Goal: Task Accomplishment & Management: Complete application form

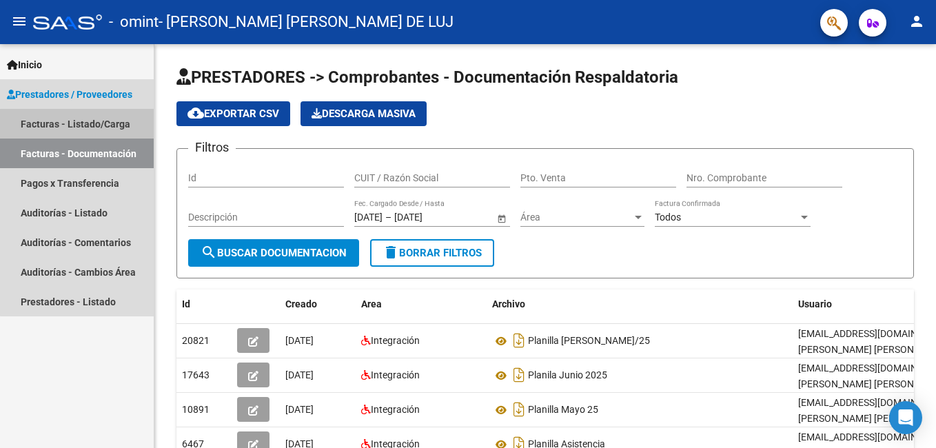
click at [89, 131] on link "Facturas - Listado/Carga" at bounding box center [77, 124] width 154 height 30
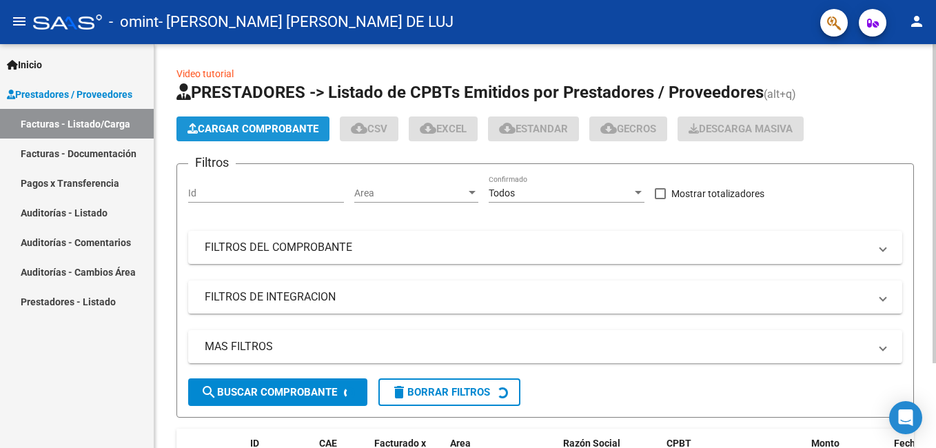
click at [232, 125] on span "Cargar Comprobante" at bounding box center [252, 129] width 131 height 12
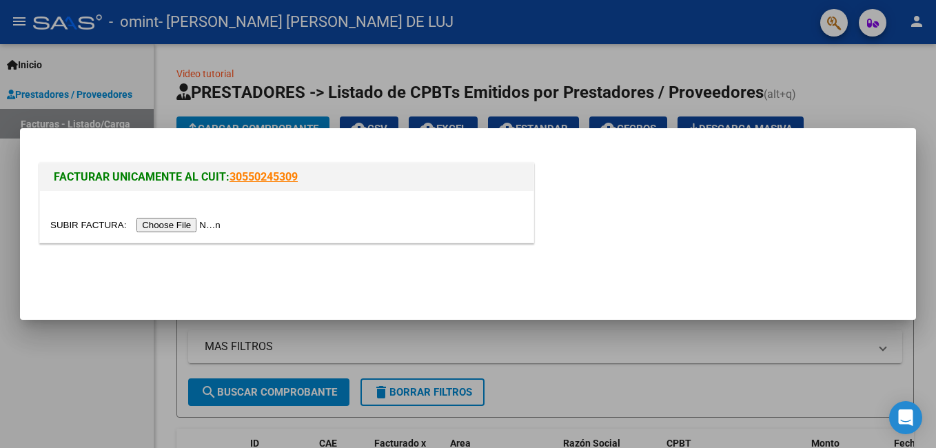
click at [151, 229] on input "file" at bounding box center [137, 225] width 174 height 14
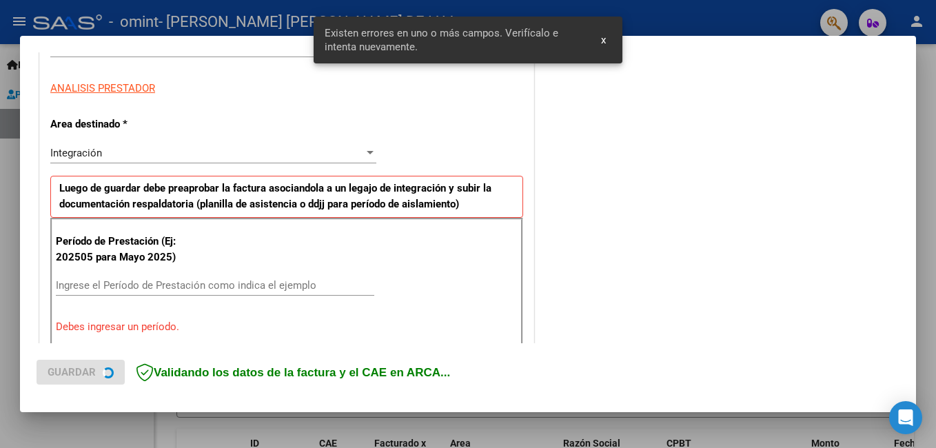
scroll to position [309, 0]
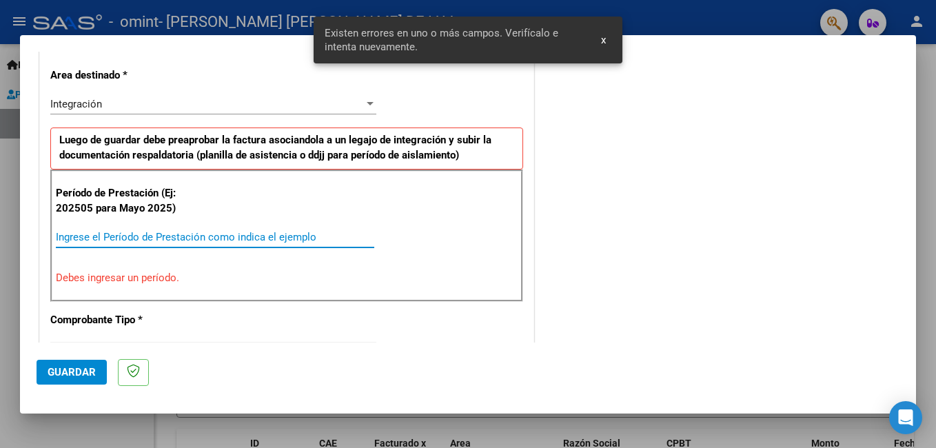
click at [141, 237] on input "Ingrese el Período de Prestación como indica el ejemplo" at bounding box center [215, 237] width 318 height 12
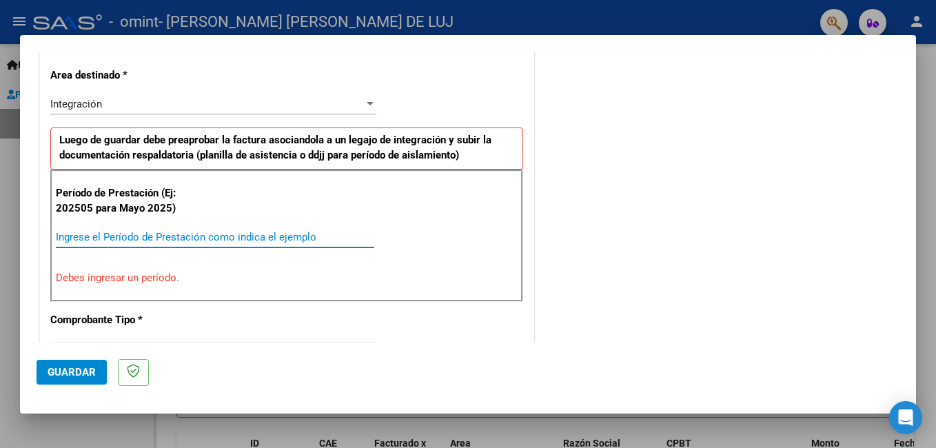
click at [141, 237] on input "Ingrese el Período de Prestación como indica el ejemplo" at bounding box center [215, 237] width 318 height 12
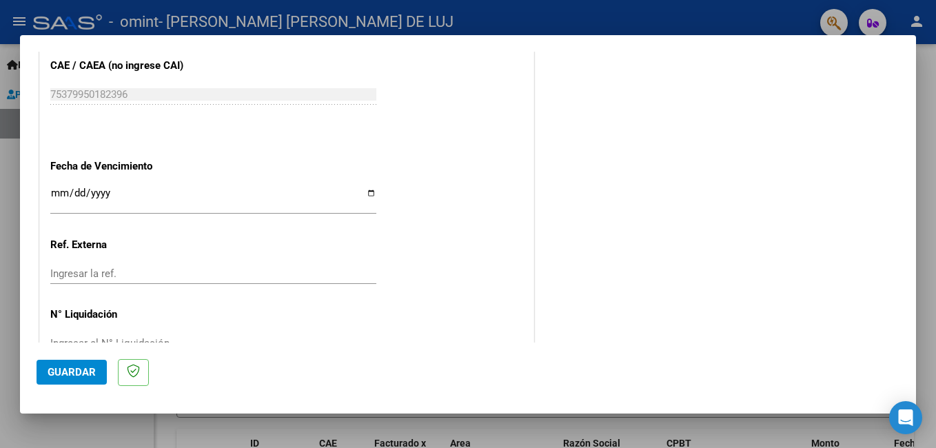
scroll to position [921, 0]
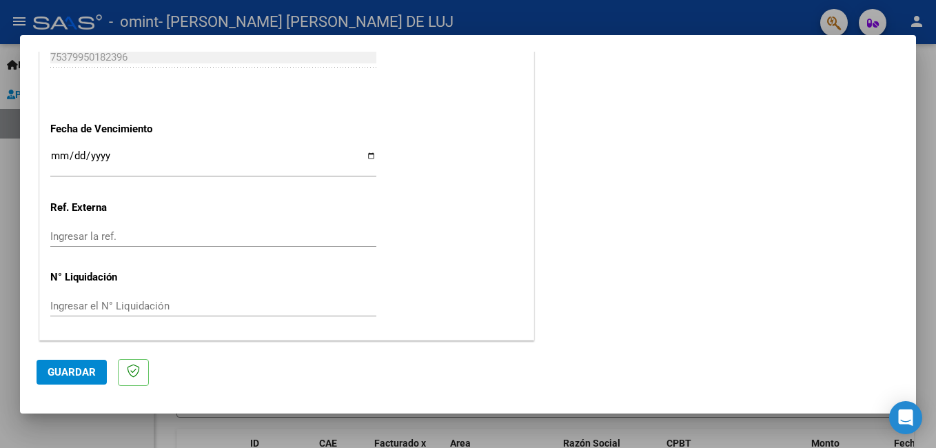
type input "202508"
click at [81, 368] on span "Guardar" at bounding box center [72, 372] width 48 height 12
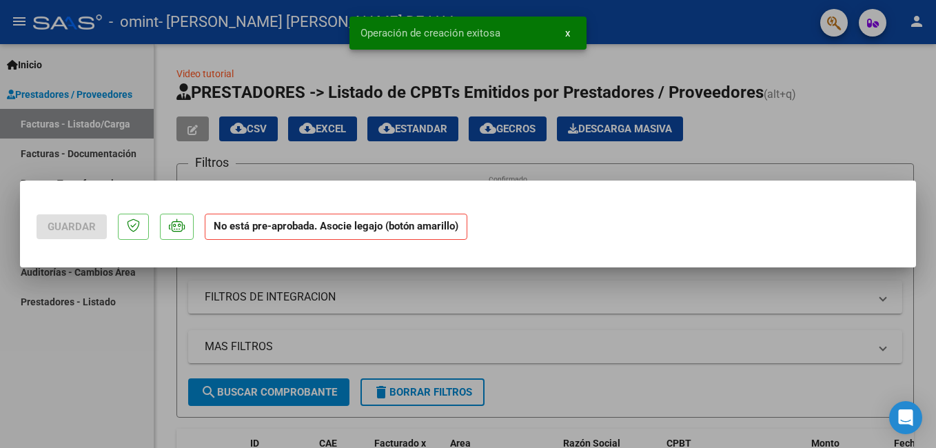
scroll to position [0, 0]
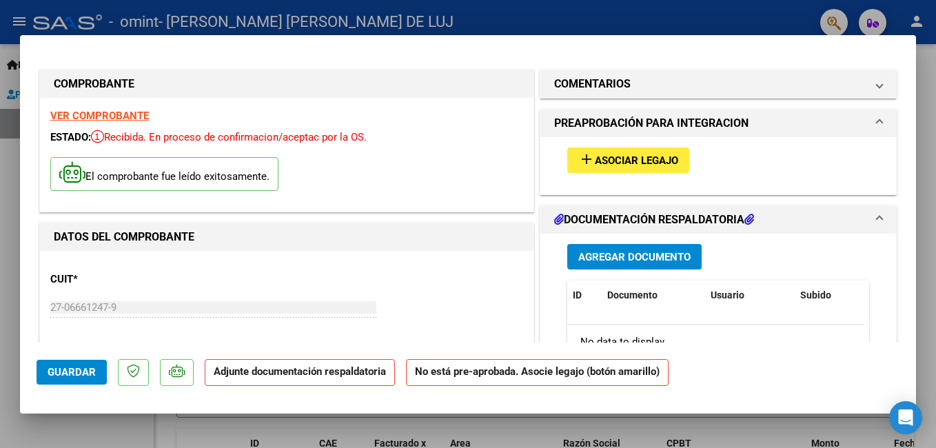
click at [129, 172] on p "El comprobante fue leído exitosamente." at bounding box center [164, 174] width 228 height 34
click at [107, 110] on strong "VER COMPROBANTE" at bounding box center [99, 116] width 99 height 12
click at [340, 366] on strong "Adjunte documentación respaldatoria" at bounding box center [300, 371] width 172 height 12
click at [345, 368] on strong "Adjunte documentación respaldatoria" at bounding box center [300, 371] width 172 height 12
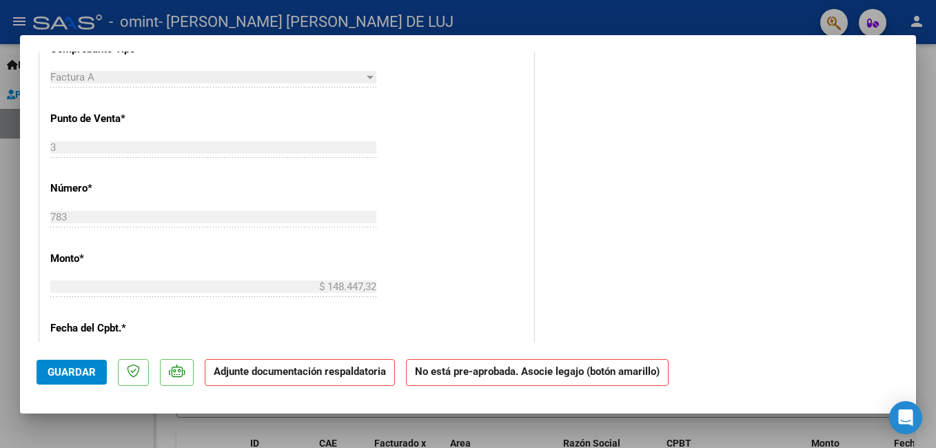
scroll to position [536, 0]
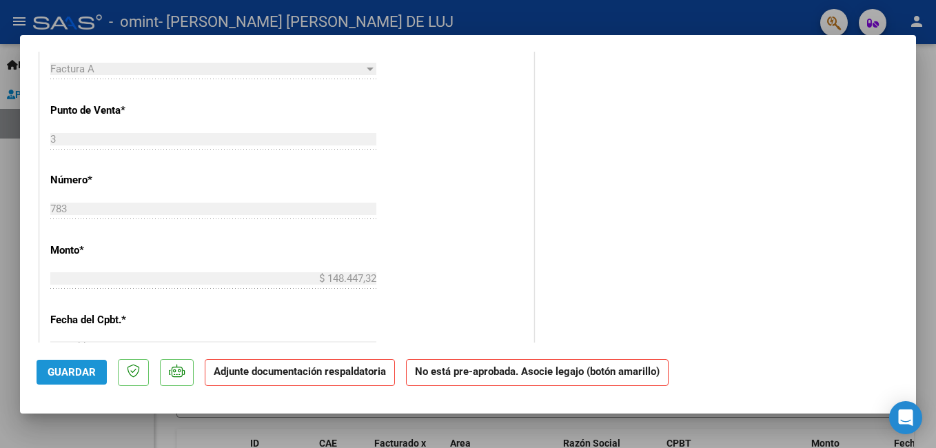
click at [88, 368] on span "Guardar" at bounding box center [72, 372] width 48 height 12
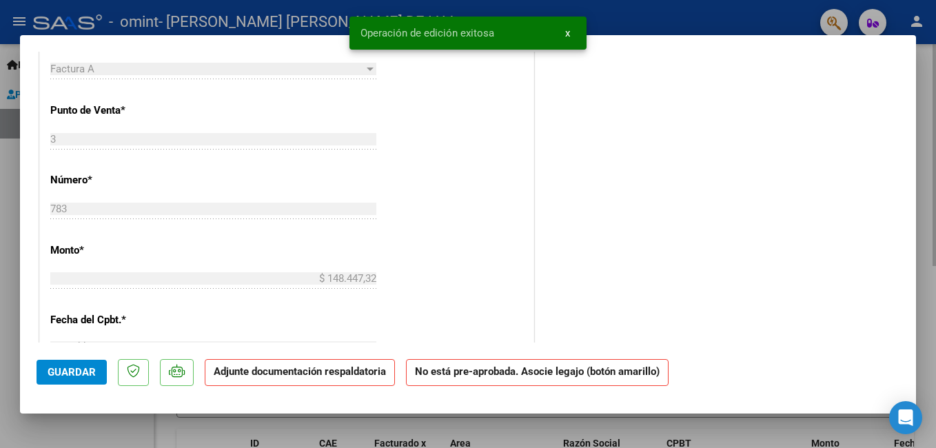
drag, startPoint x: 919, startPoint y: 161, endPoint x: 928, endPoint y: 162, distance: 9.0
click at [539, 161] on div at bounding box center [468, 224] width 936 height 448
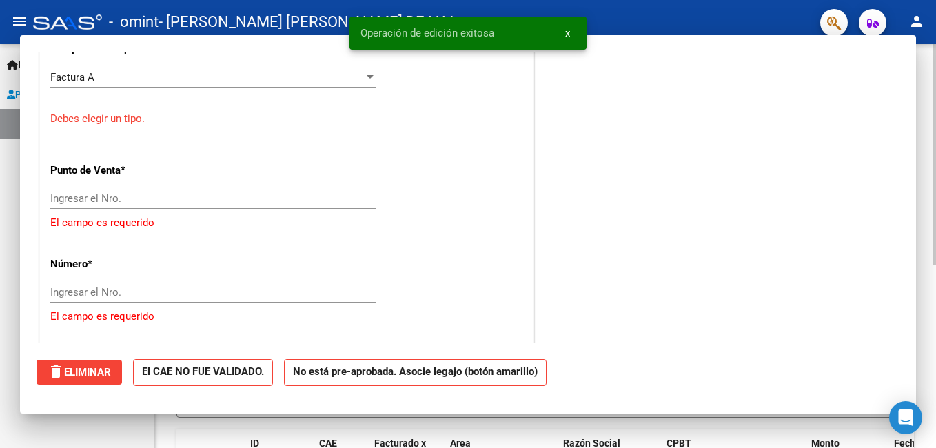
scroll to position [0, 0]
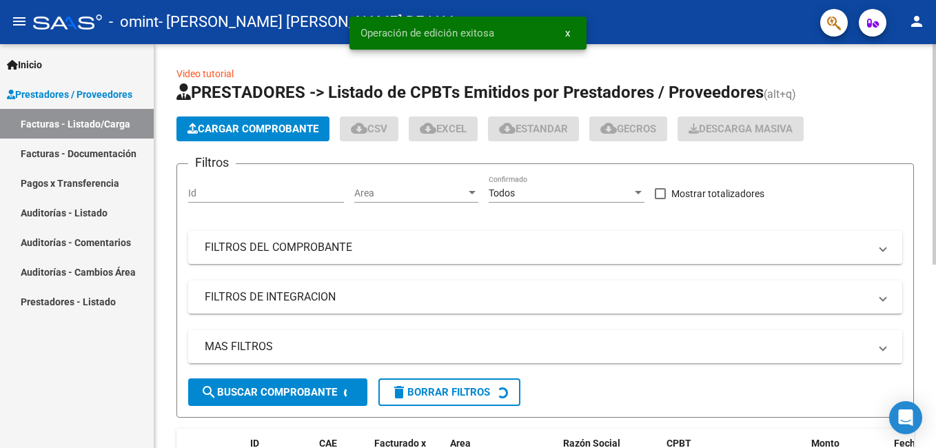
click at [539, 163] on div "Video tutorial PRESTADORES -> Listado de CPBTs Emitidos por Prestadores / Prove…" at bounding box center [545, 408] width 782 height 728
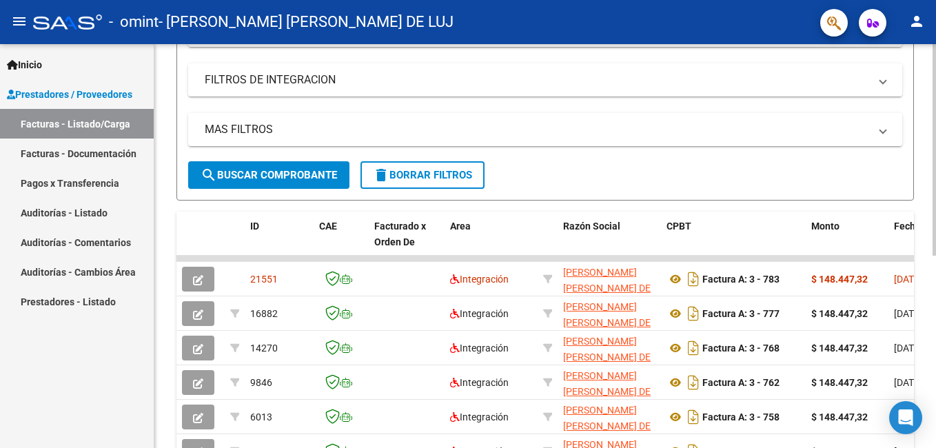
scroll to position [222, 0]
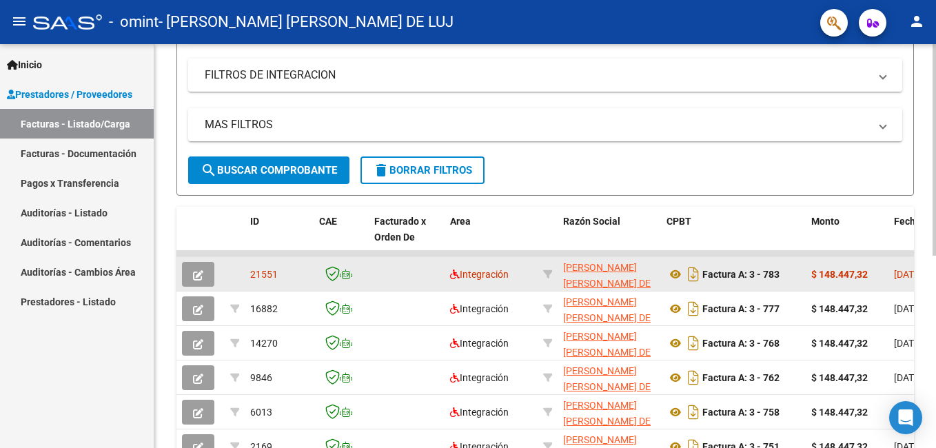
click at [539, 268] on div "Factura A: 3 - 783" at bounding box center [733, 274] width 134 height 22
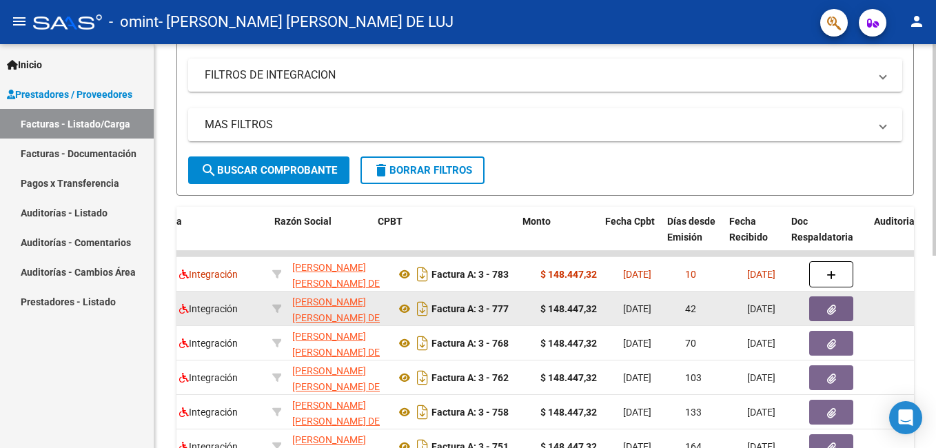
scroll to position [0, 300]
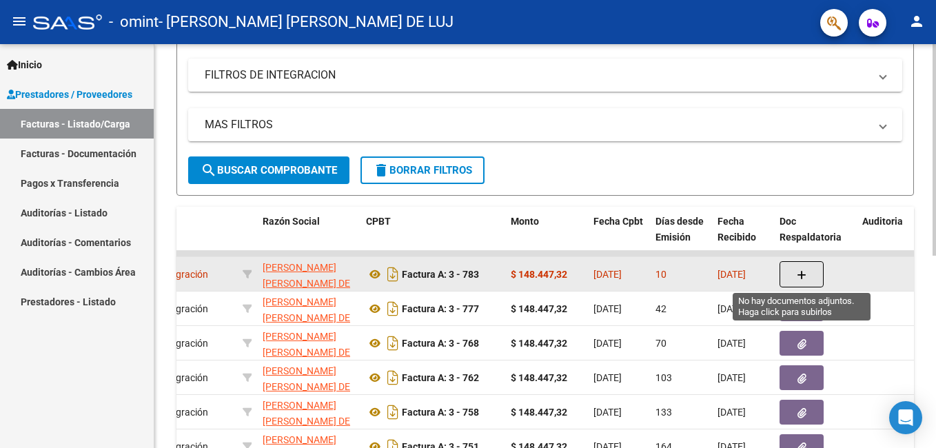
click at [539, 269] on button "button" at bounding box center [801, 274] width 44 height 26
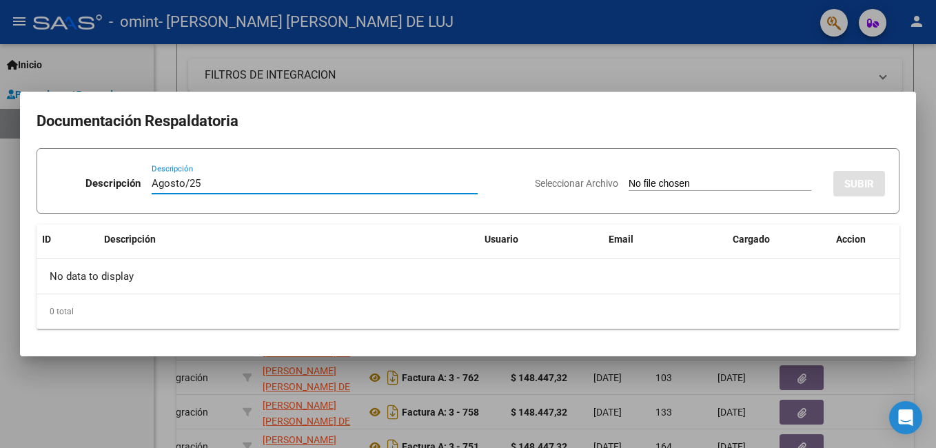
type input "Agosto/25"
click at [539, 183] on input "Seleccionar Archivo" at bounding box center [720, 184] width 183 height 13
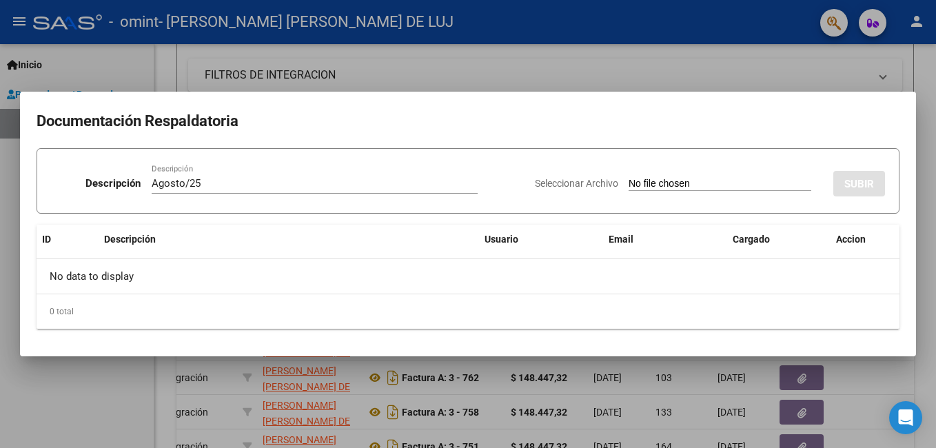
click at [539, 172] on div "Seleccionar Archivo SUBIR" at bounding box center [710, 181] width 350 height 42
click at [539, 179] on input "Seleccionar Archivo" at bounding box center [720, 184] width 183 height 13
type input "C:\fakepath\Lightowler pla GAOSTO-25.pdf"
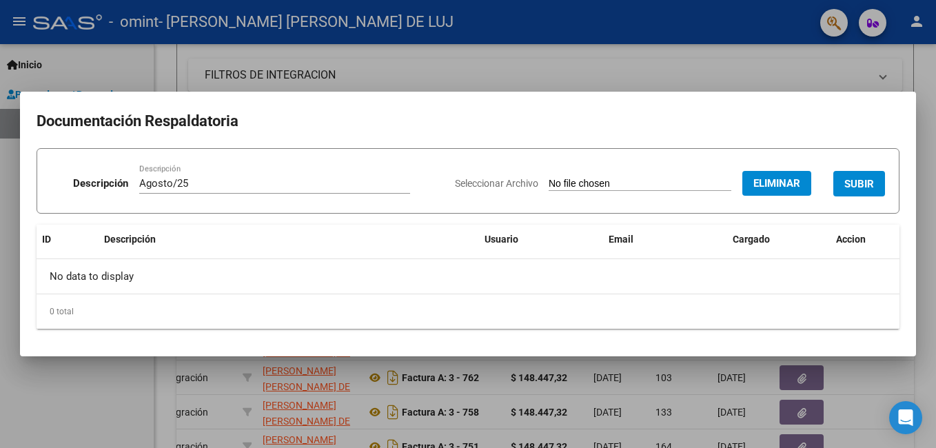
click at [139, 181] on input "Agosto/25" at bounding box center [274, 183] width 271 height 12
type input "Planilla Agosto/25"
click at [539, 179] on span "SUBIR" at bounding box center [859, 184] width 30 height 12
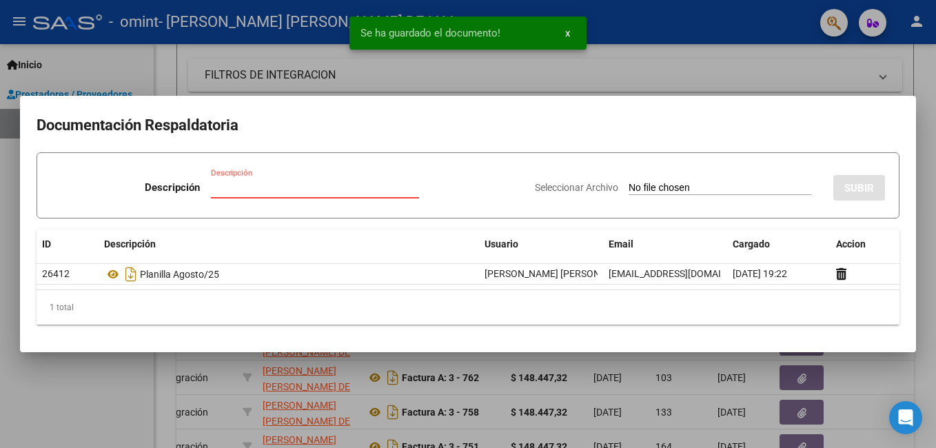
click at [297, 184] on input "Descripción" at bounding box center [315, 187] width 208 height 12
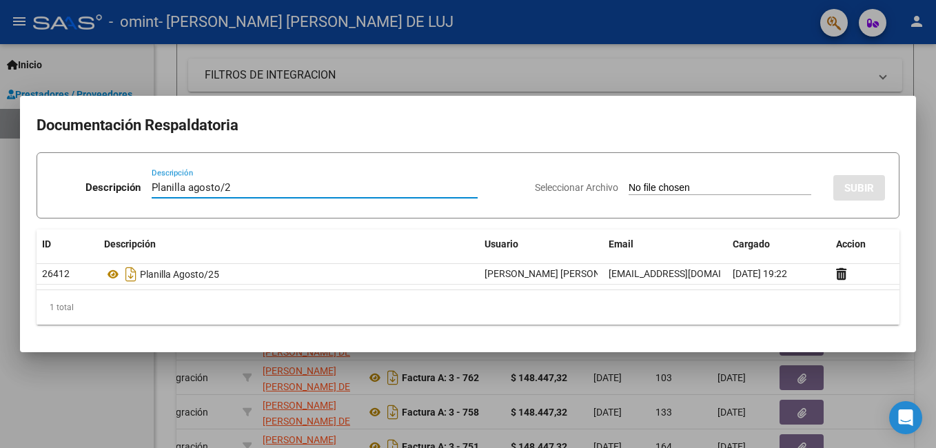
type input "Planilla agosto/25"
drag, startPoint x: 265, startPoint y: 187, endPoint x: 144, endPoint y: 189, distance: 121.3
click at [144, 189] on div "Descripción Planilla agosto/25 Descripción" at bounding box center [287, 190] width 473 height 41
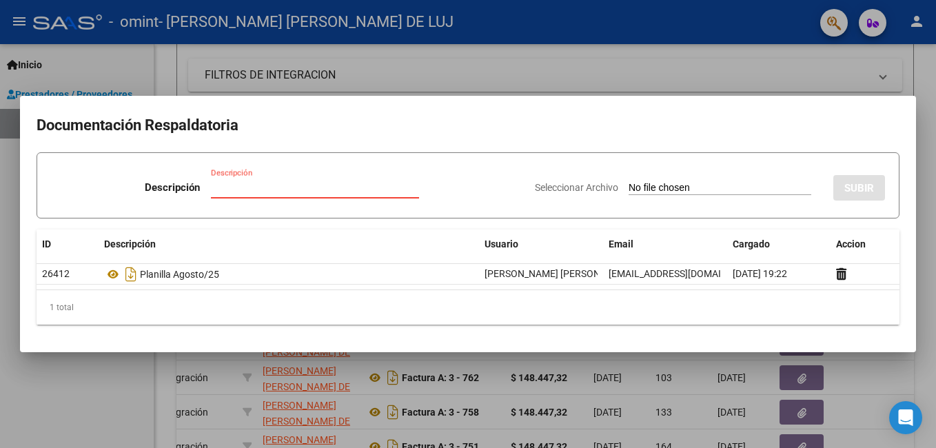
click at [469, 59] on div at bounding box center [468, 224] width 936 height 448
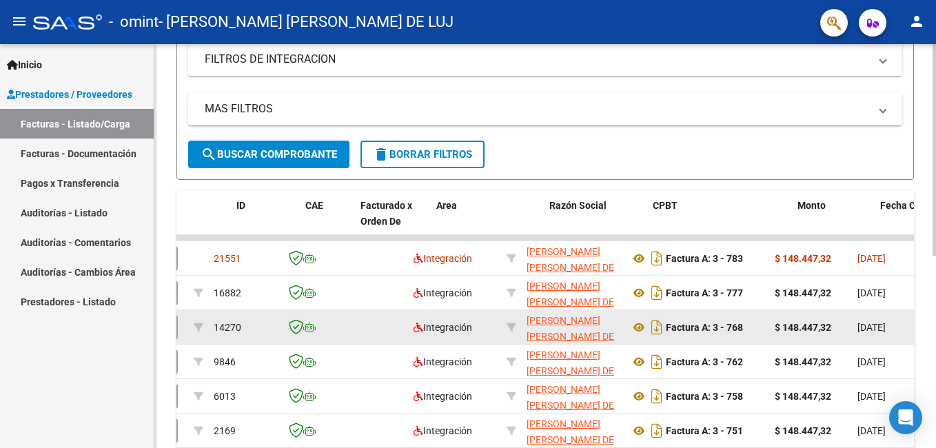
scroll to position [0, 0]
